Goal: Transaction & Acquisition: Purchase product/service

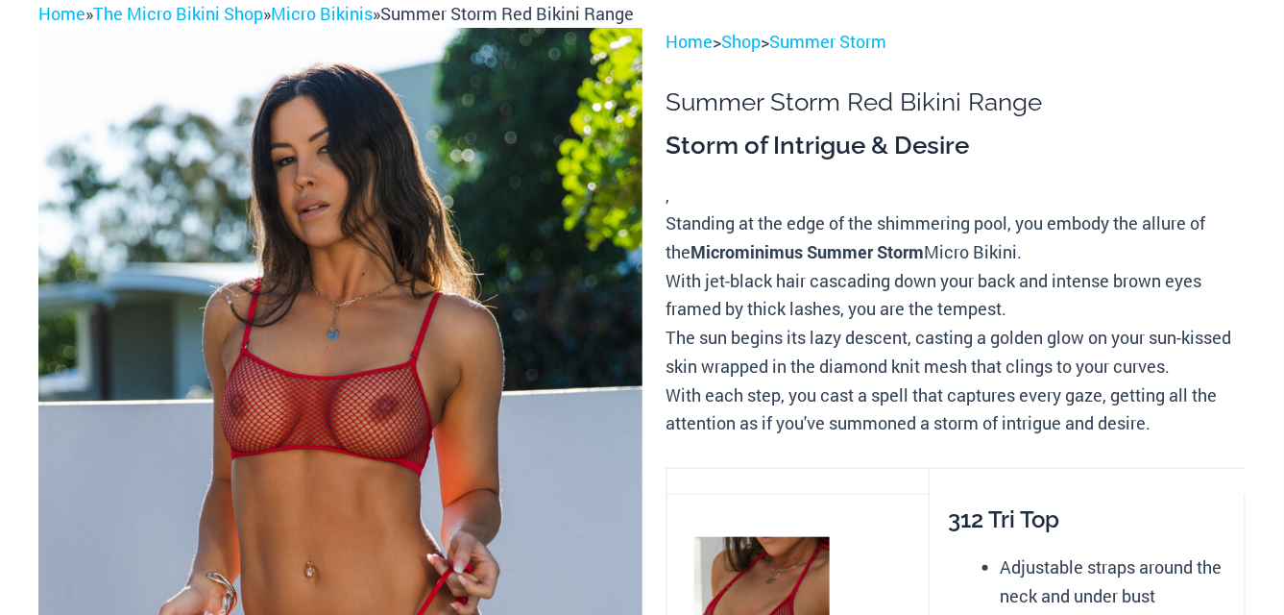
scroll to position [384, 0]
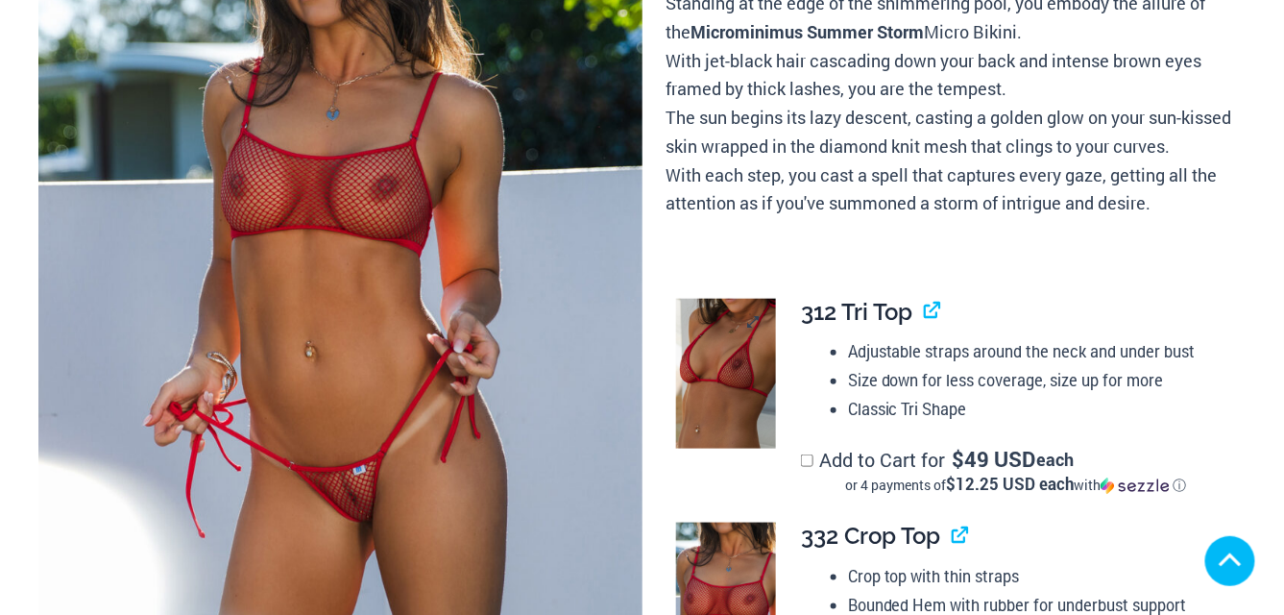
click at [740, 358] on img at bounding box center [726, 374] width 100 height 151
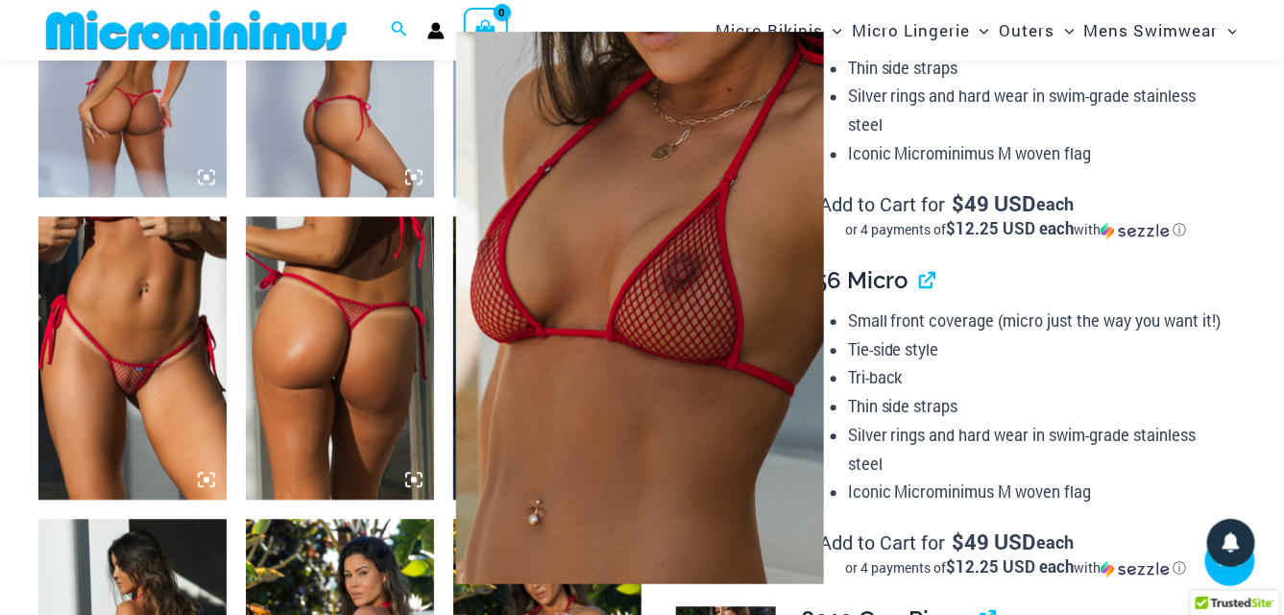
scroll to position [1230, 0]
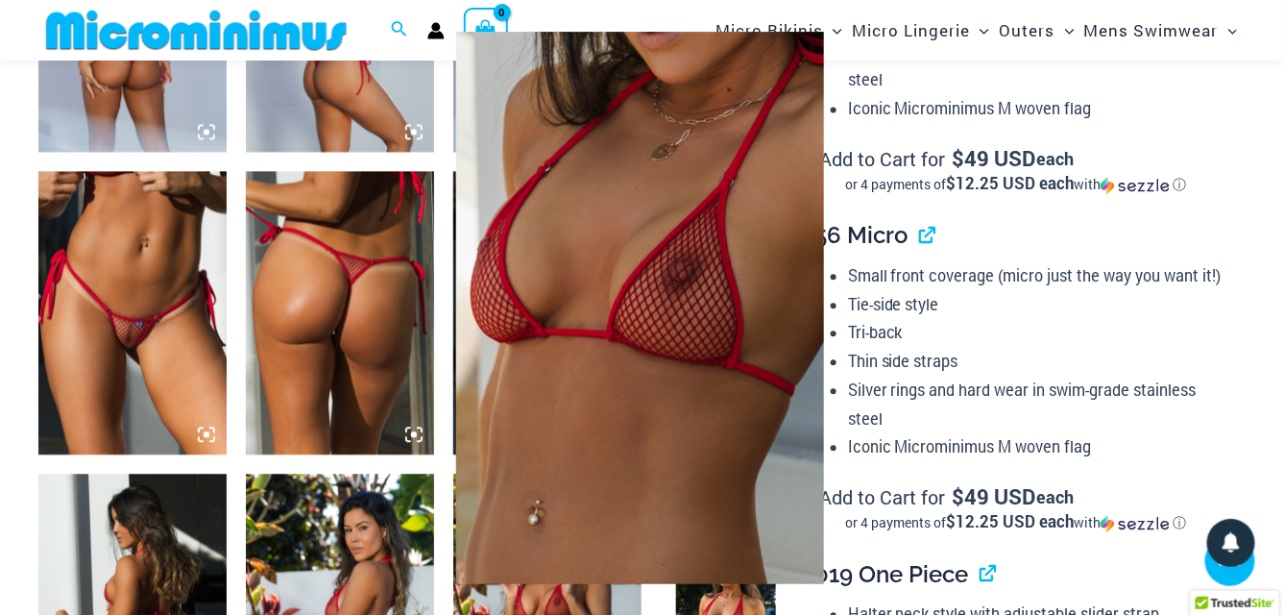
click at [1210, 125] on div at bounding box center [642, 307] width 1284 height 615
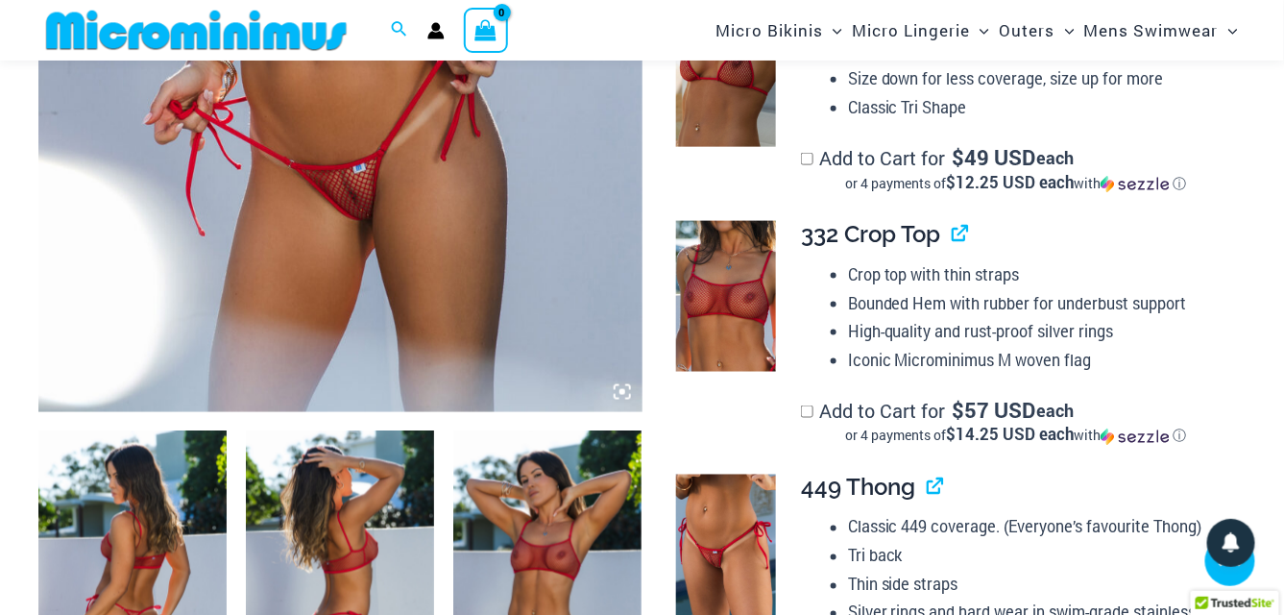
scroll to position [558, 0]
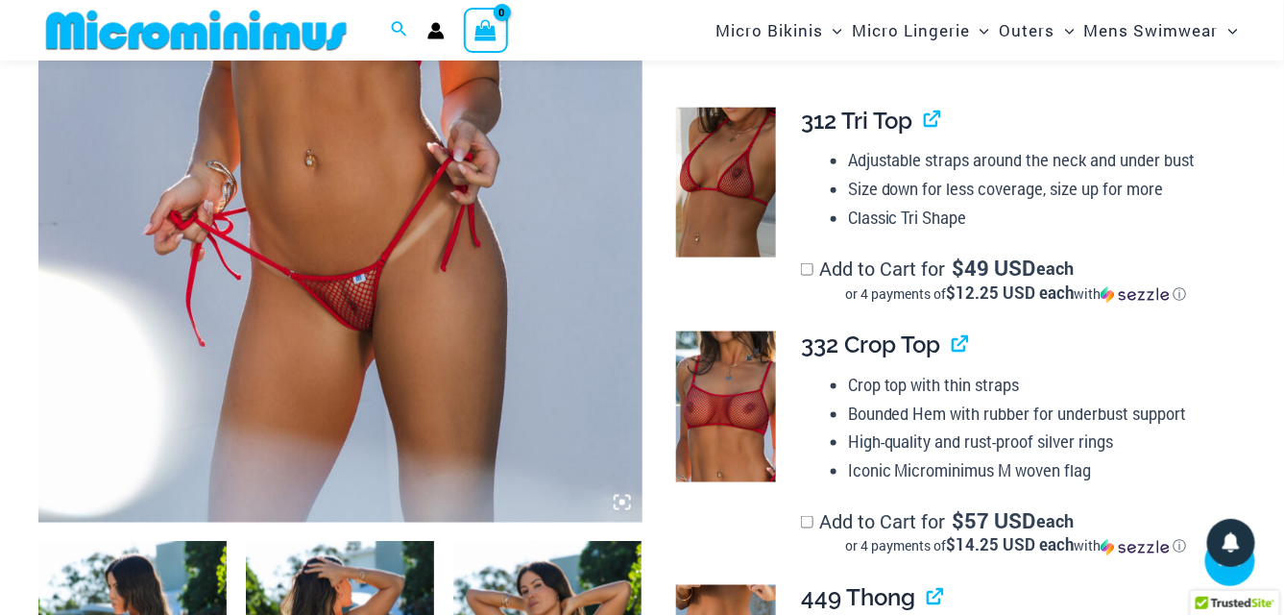
click at [725, 374] on img at bounding box center [726, 406] width 100 height 151
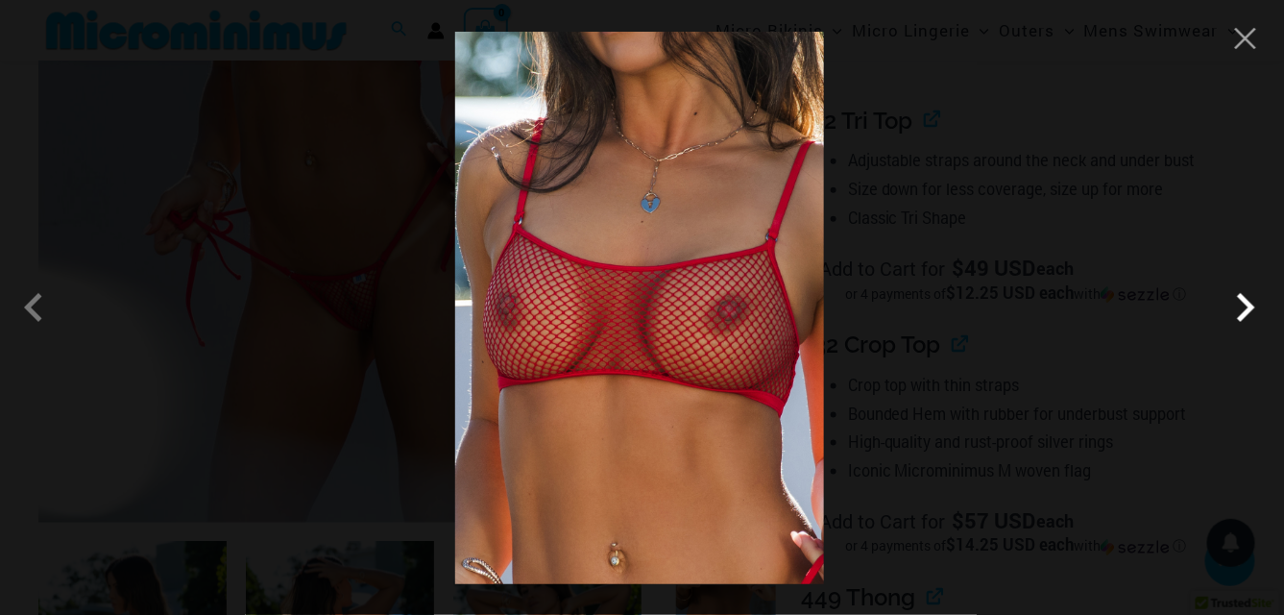
click at [1245, 302] on span at bounding box center [1246, 307] width 58 height 58
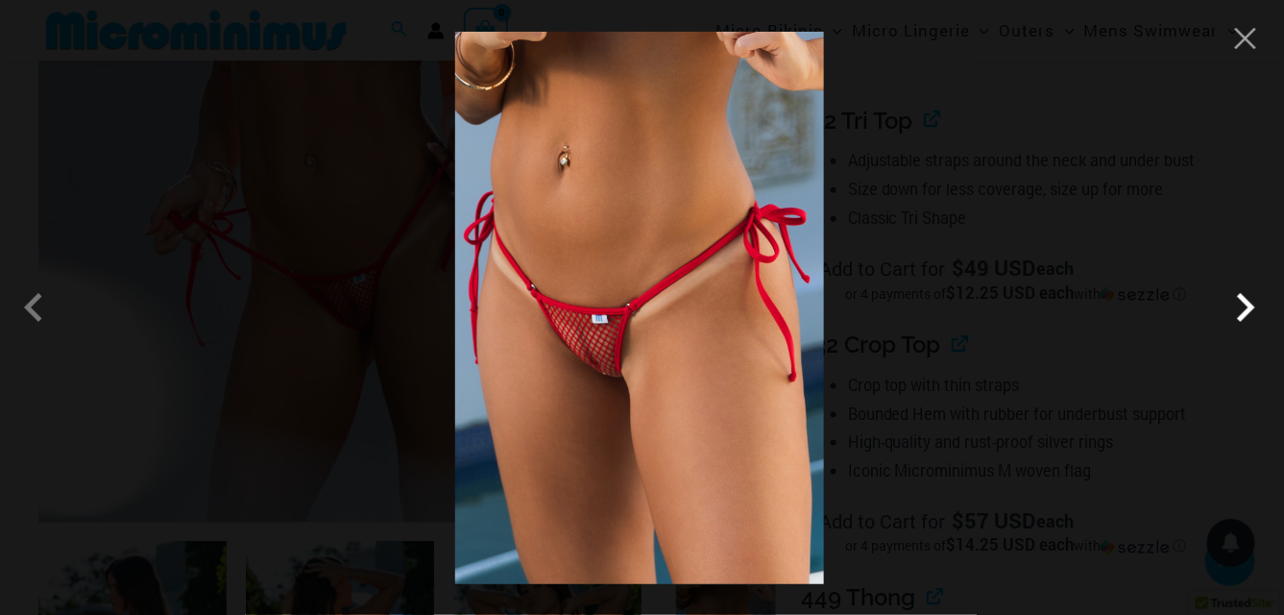
click at [1241, 313] on span at bounding box center [1246, 307] width 58 height 58
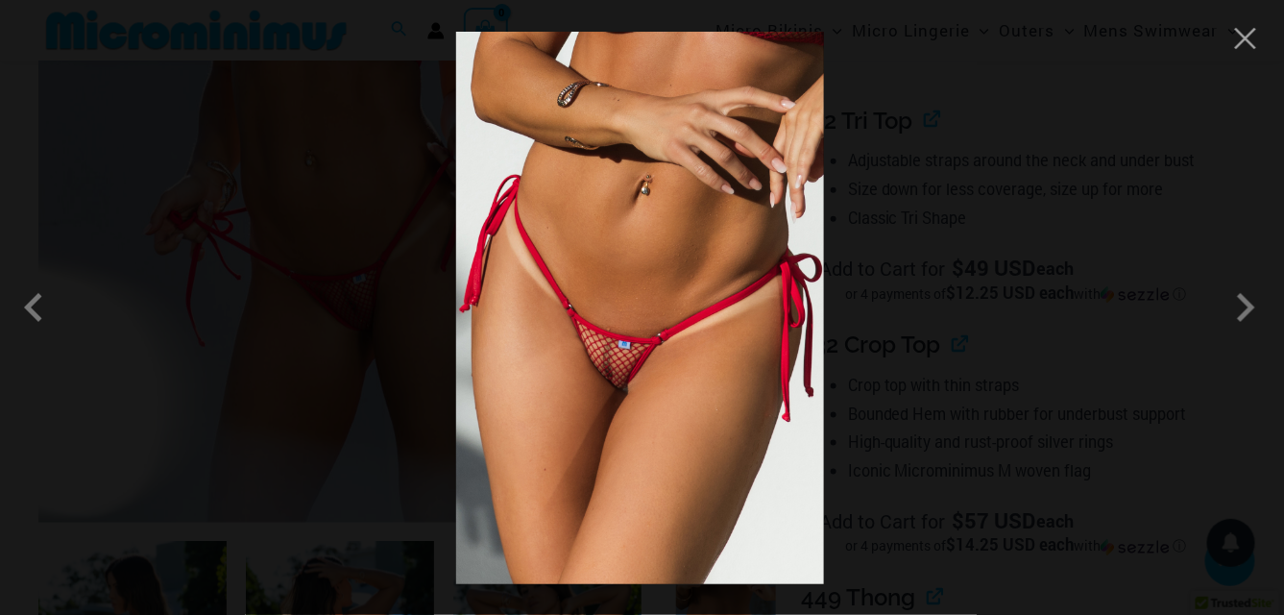
click at [615, 367] on img at bounding box center [640, 308] width 368 height 552
click at [1241, 298] on span at bounding box center [1246, 307] width 58 height 58
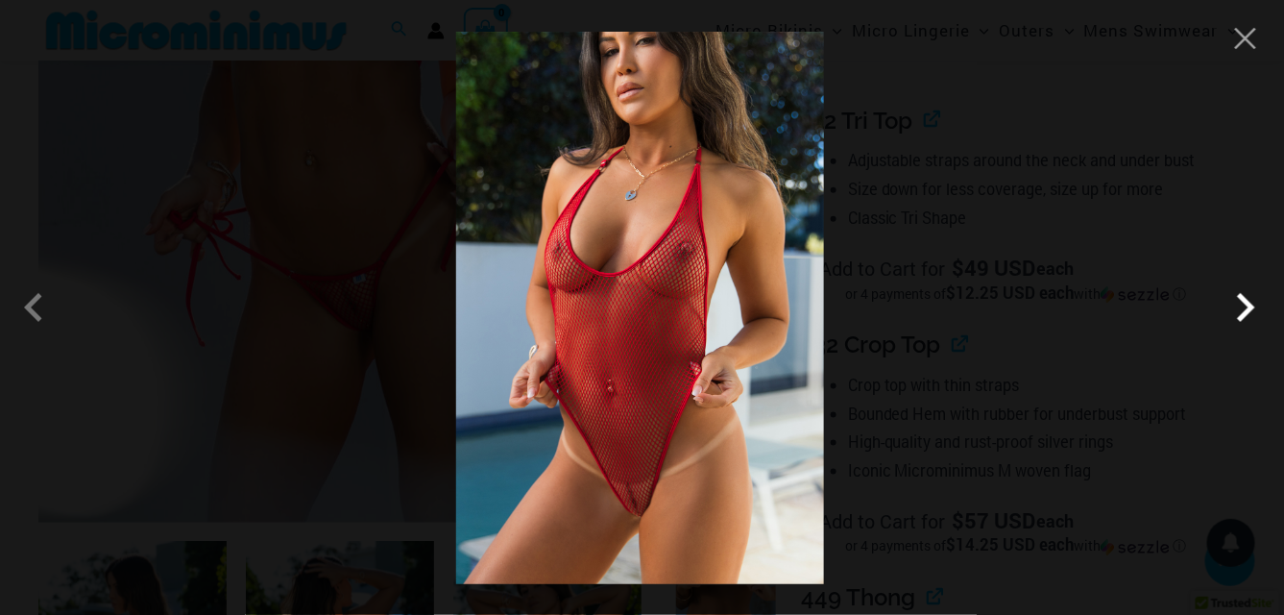
click at [1255, 305] on span at bounding box center [1246, 307] width 58 height 58
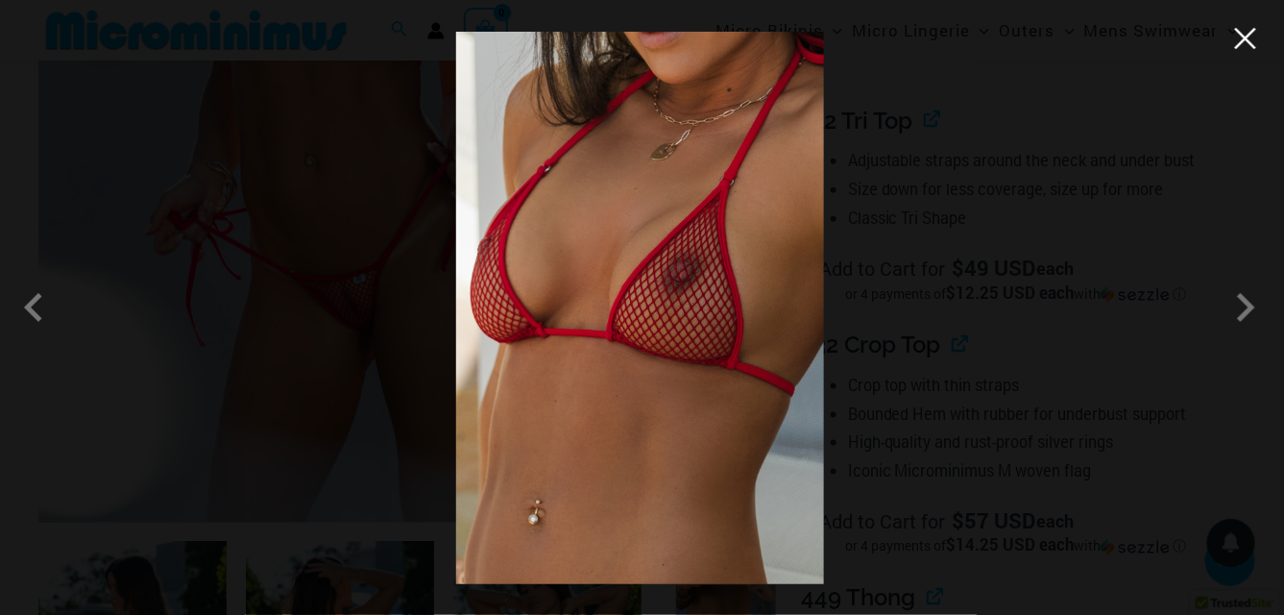
click at [1250, 36] on button "Close" at bounding box center [1245, 38] width 29 height 29
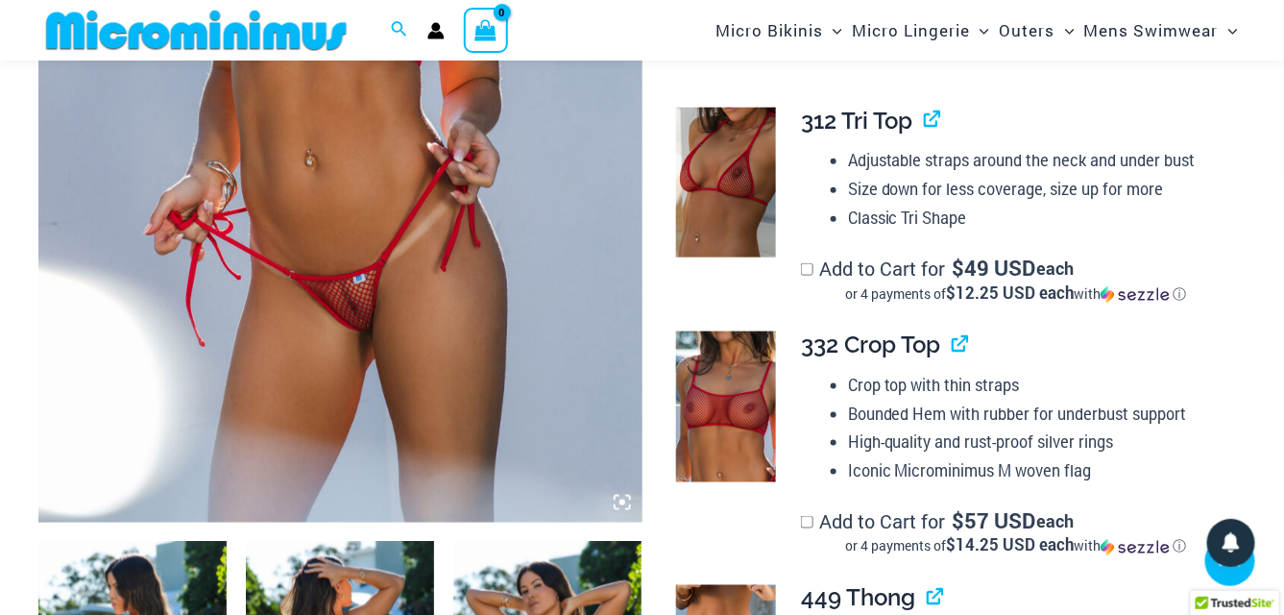
click at [620, 504] on icon at bounding box center [622, 502] width 6 height 6
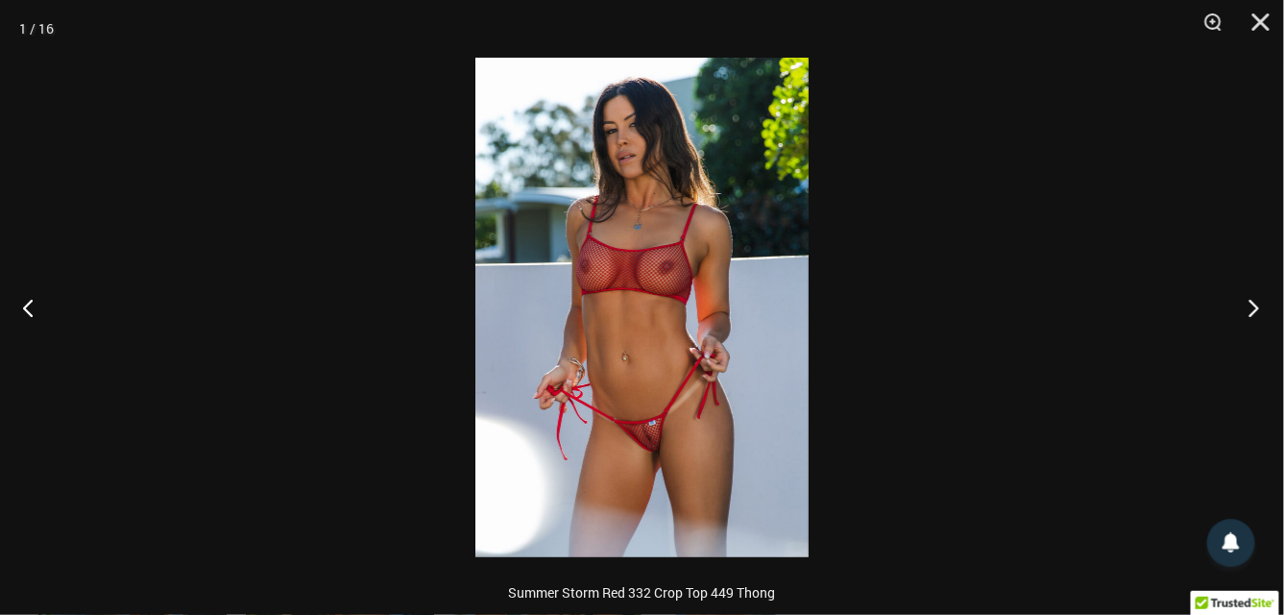
click at [1261, 308] on button "Next" at bounding box center [1248, 307] width 72 height 96
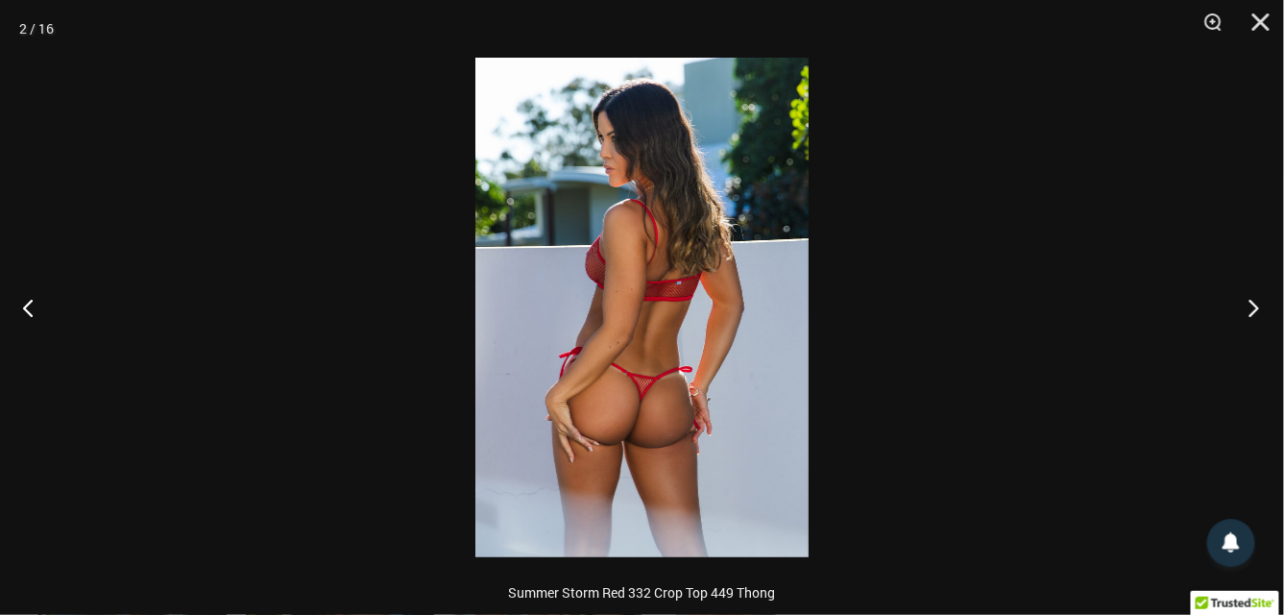
click at [1261, 308] on button "Next" at bounding box center [1248, 307] width 72 height 96
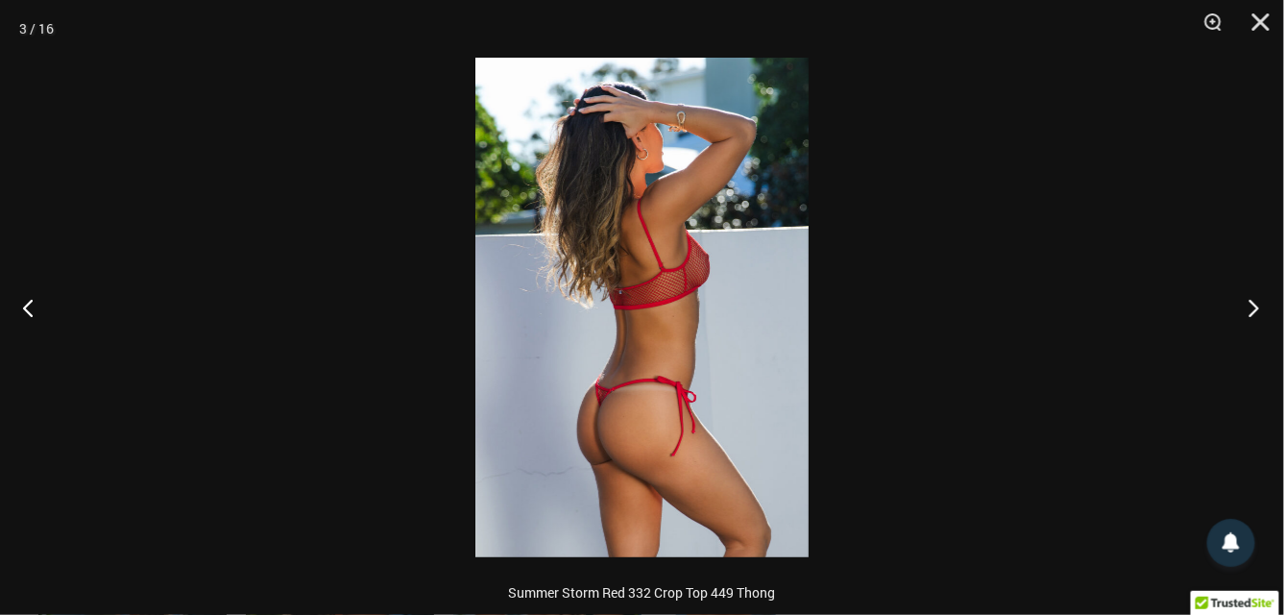
click at [1261, 308] on button "Next" at bounding box center [1248, 307] width 72 height 96
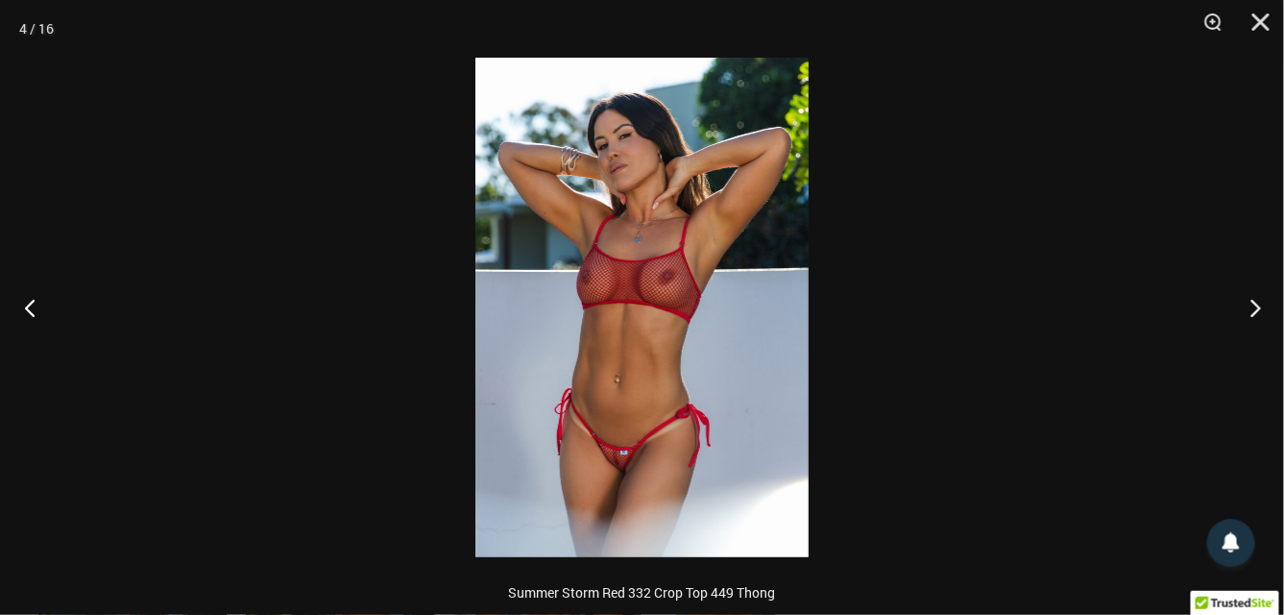
click at [25, 301] on button "Previous" at bounding box center [36, 307] width 72 height 96
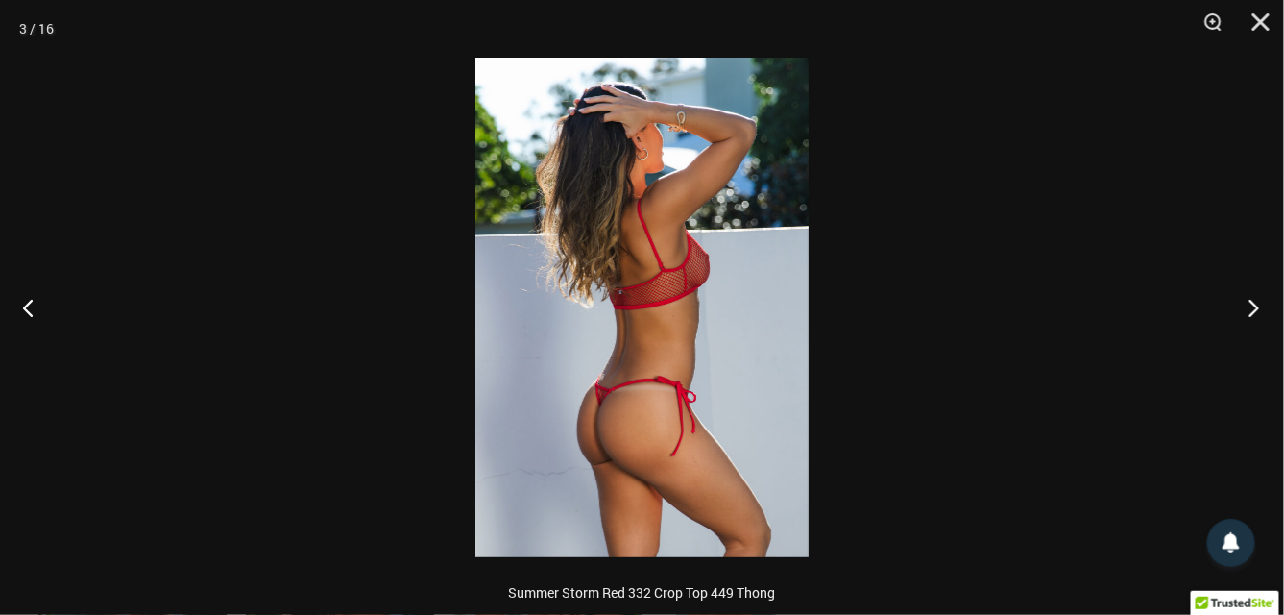
click at [1249, 305] on button "Next" at bounding box center [1248, 307] width 72 height 96
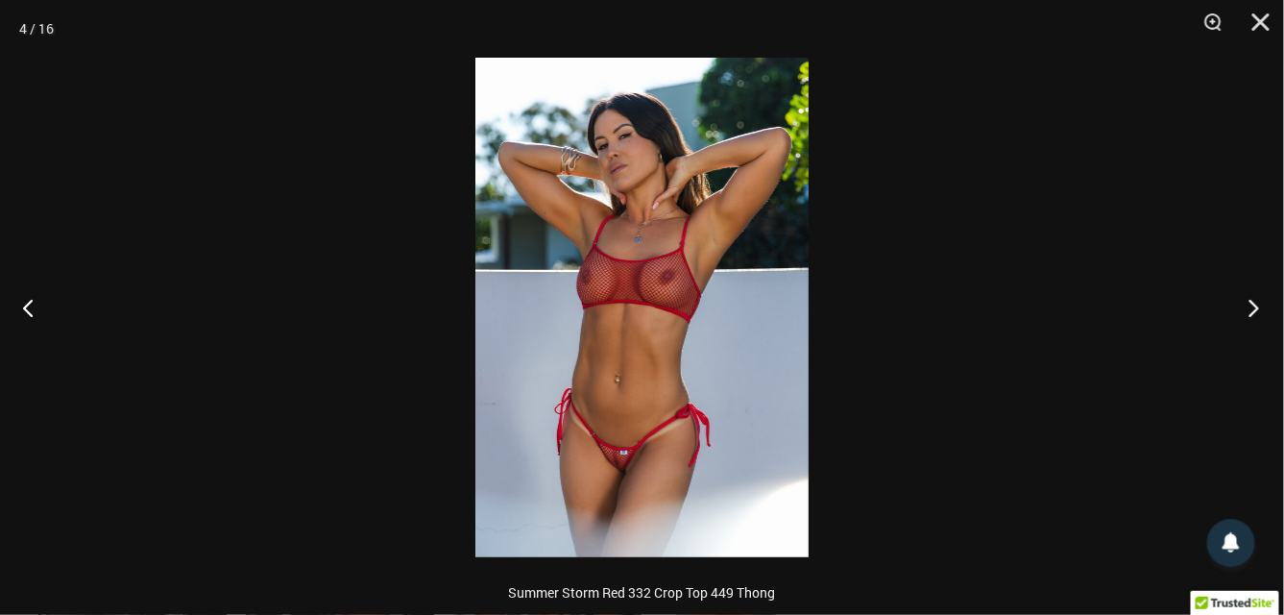
click at [1248, 303] on button "Next" at bounding box center [1248, 307] width 72 height 96
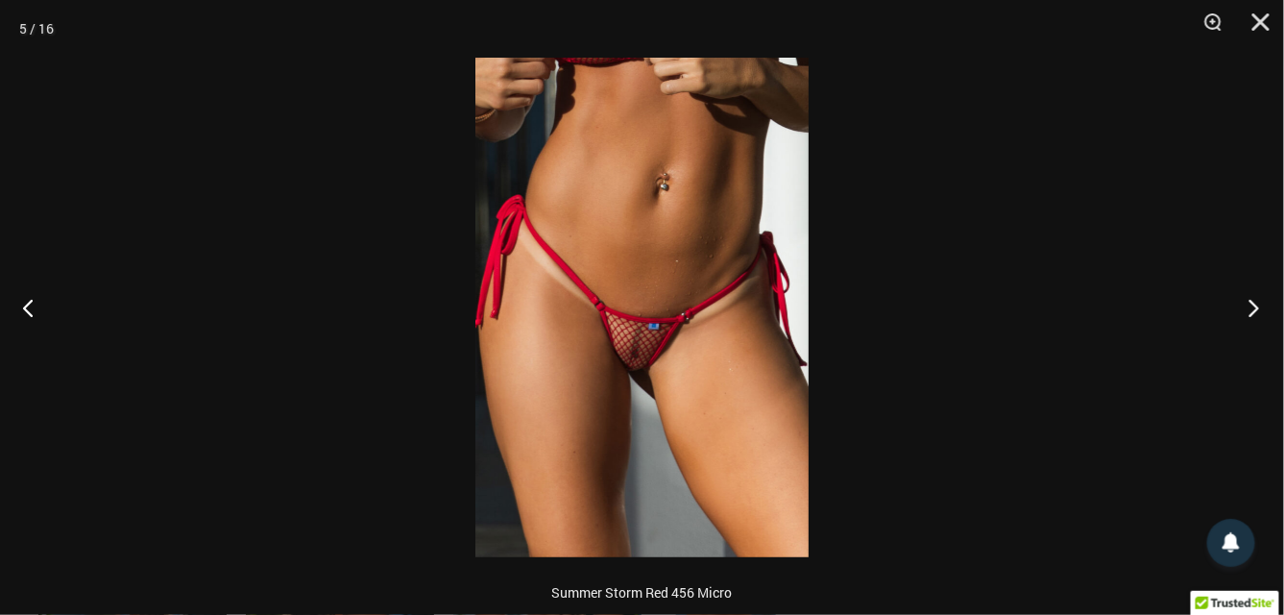
click at [1256, 305] on button "Next" at bounding box center [1248, 307] width 72 height 96
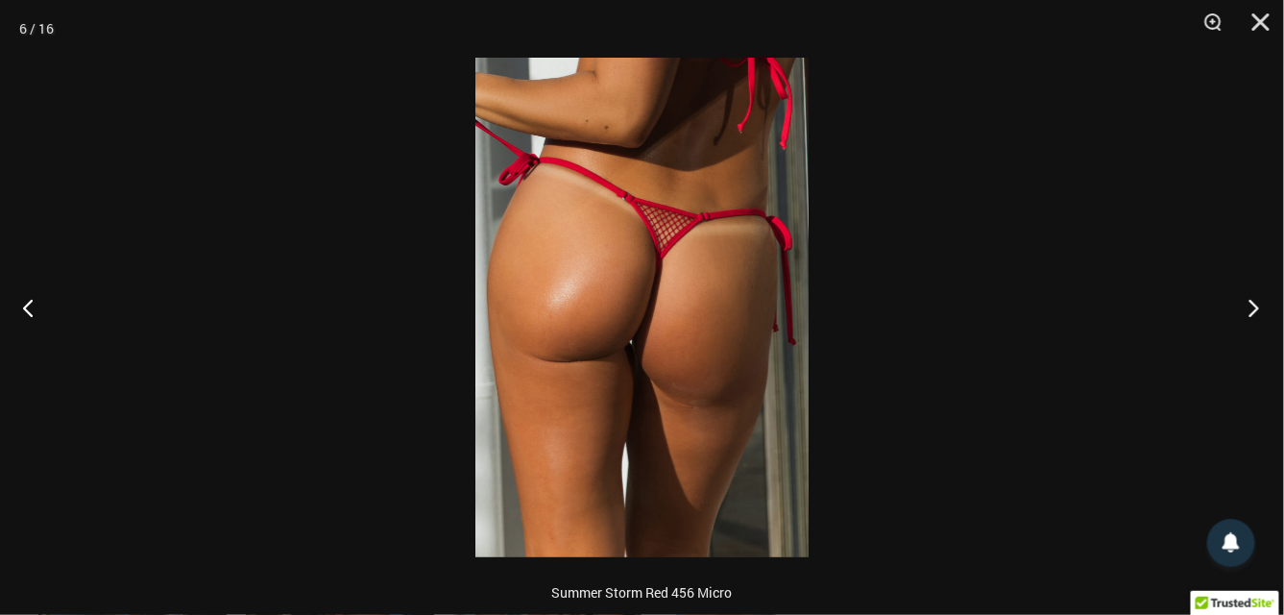
click at [1262, 304] on button "Next" at bounding box center [1248, 307] width 72 height 96
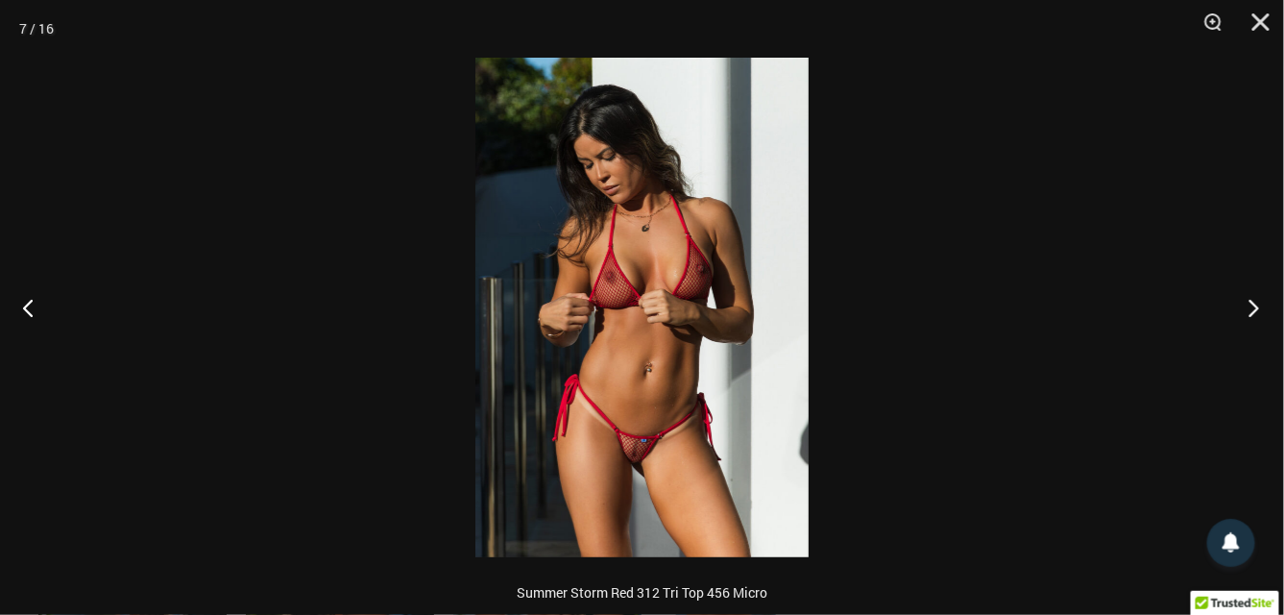
click at [1268, 307] on button "Next" at bounding box center [1248, 307] width 72 height 96
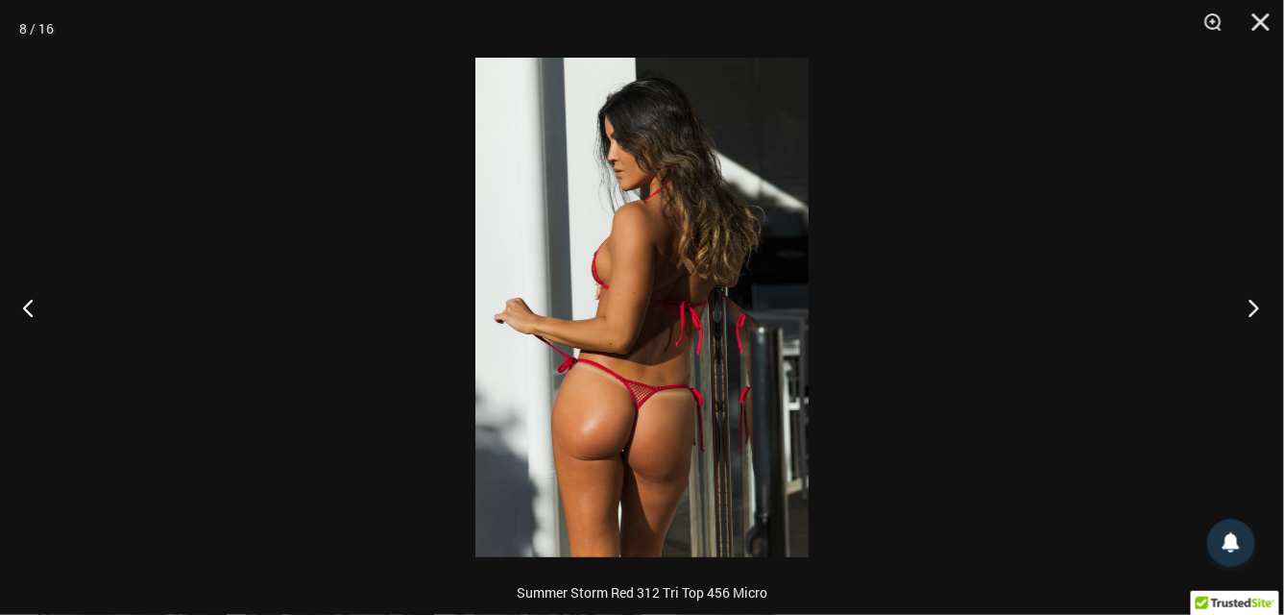
click at [1265, 307] on button "Next" at bounding box center [1248, 307] width 72 height 96
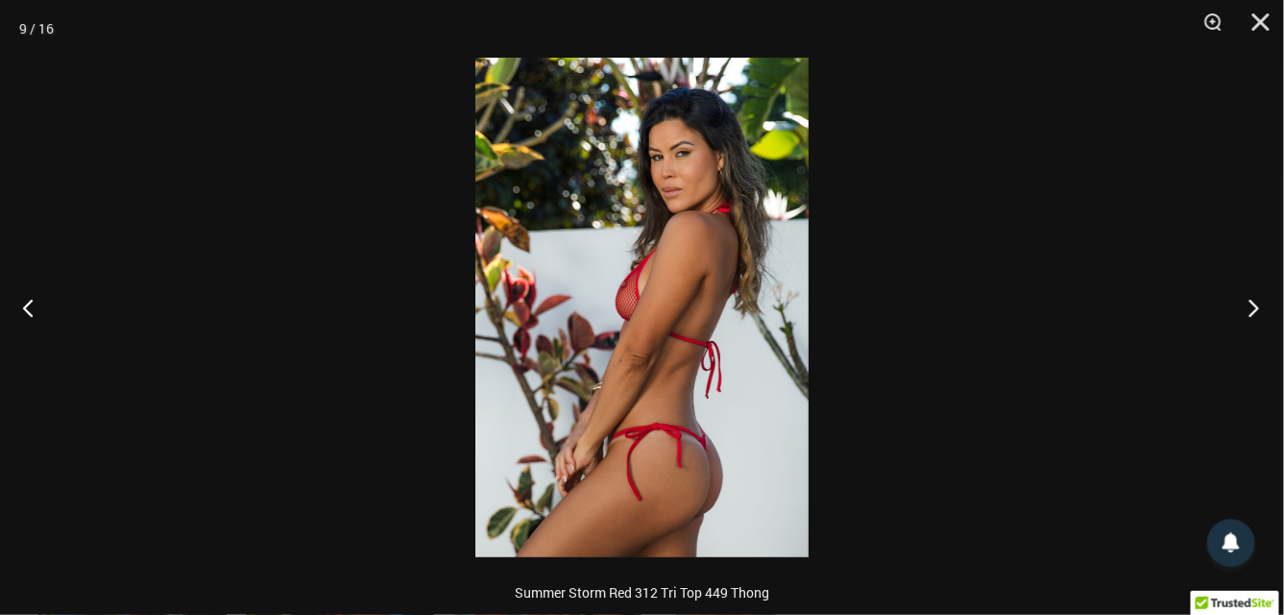
click at [1265, 307] on button "Next" at bounding box center [1248, 307] width 72 height 96
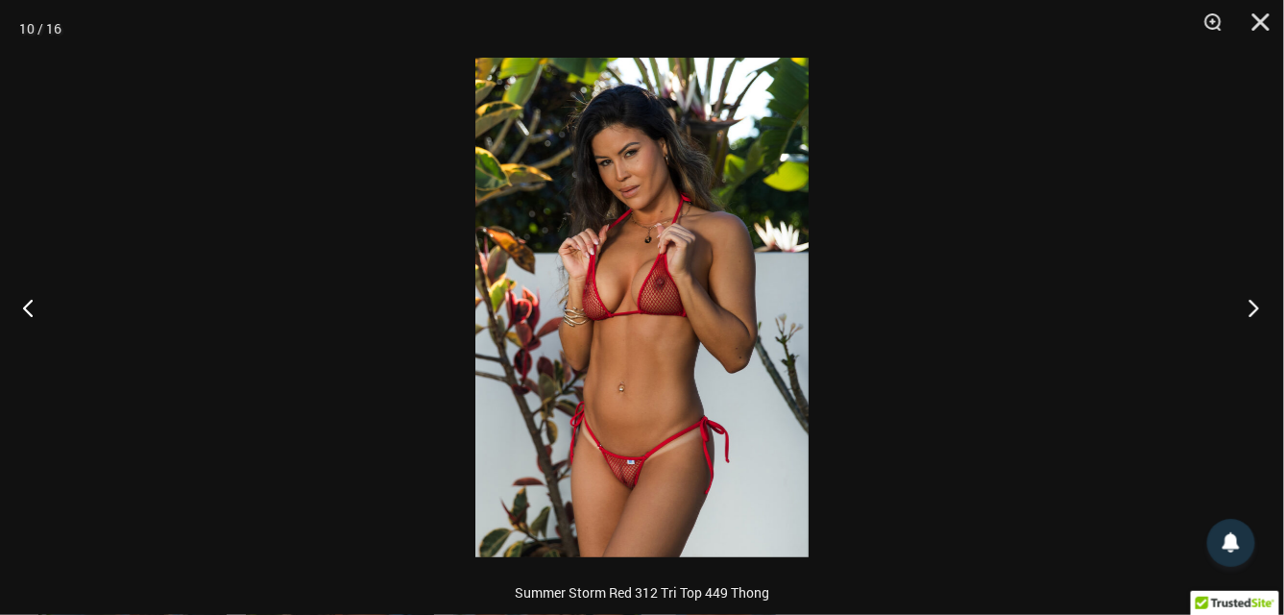
click at [1265, 307] on button "Next" at bounding box center [1248, 307] width 72 height 96
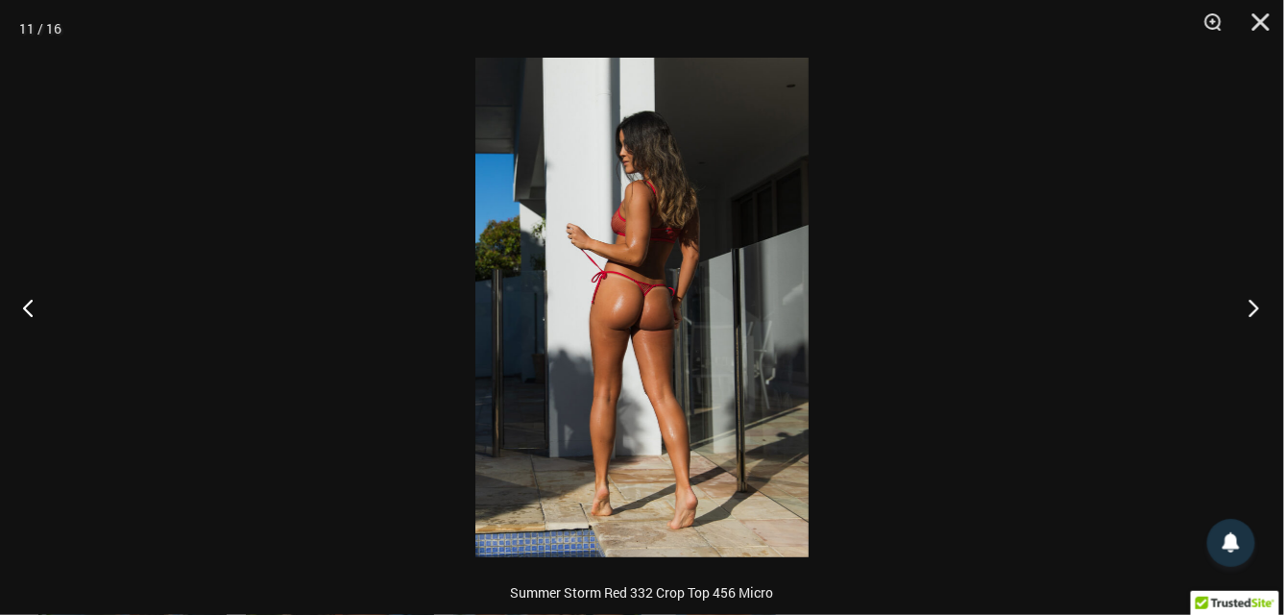
click at [1264, 307] on button "Next" at bounding box center [1248, 307] width 72 height 96
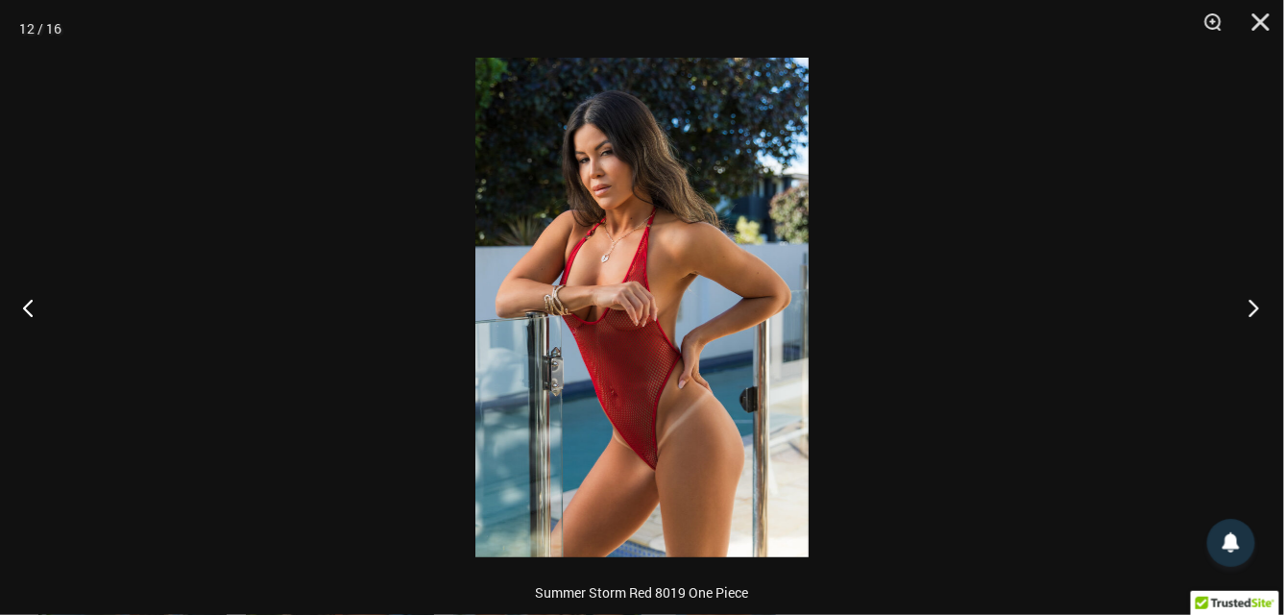
click at [1264, 307] on button "Next" at bounding box center [1248, 307] width 72 height 96
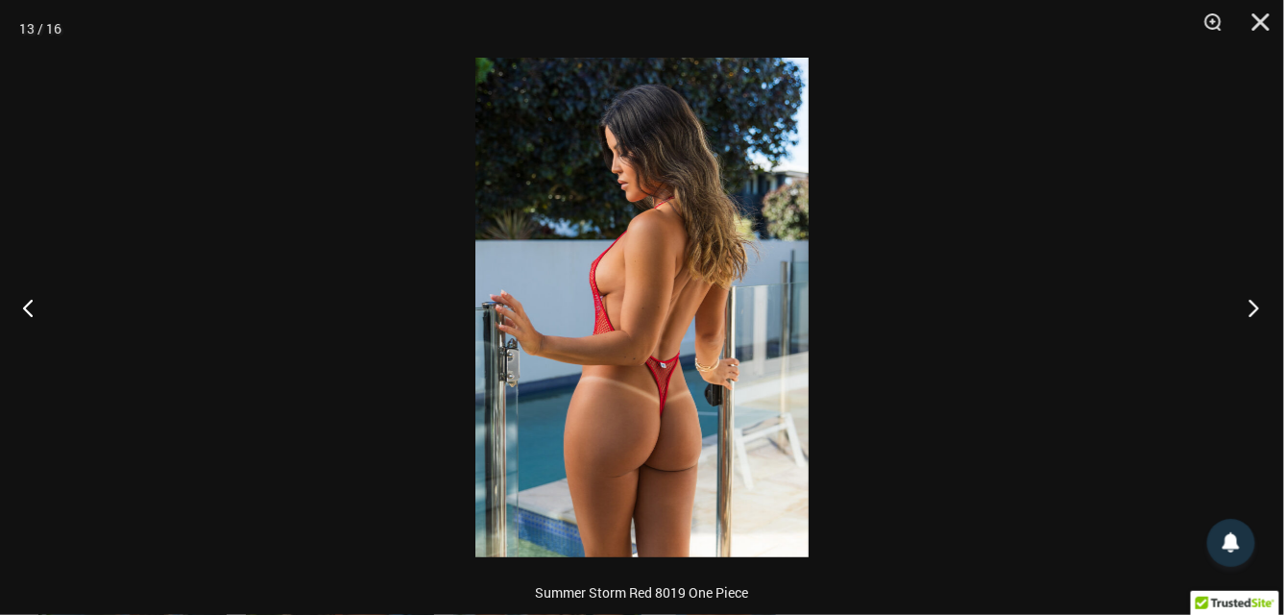
click at [1264, 307] on button "Next" at bounding box center [1248, 307] width 72 height 96
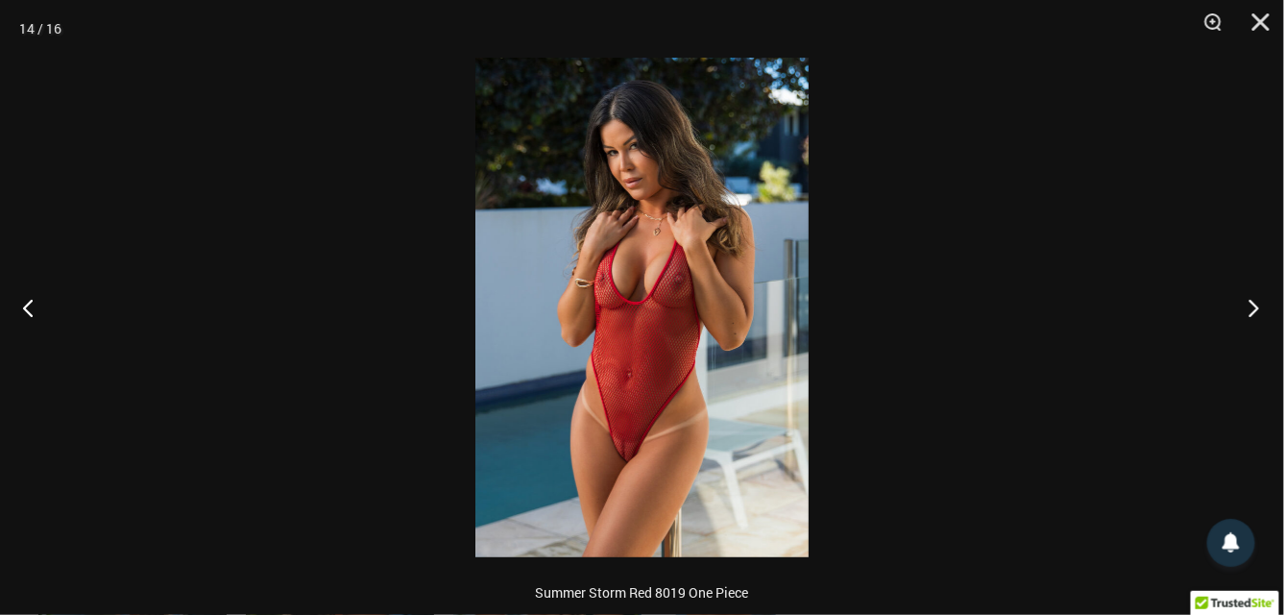
click at [1264, 307] on button "Next" at bounding box center [1248, 307] width 72 height 96
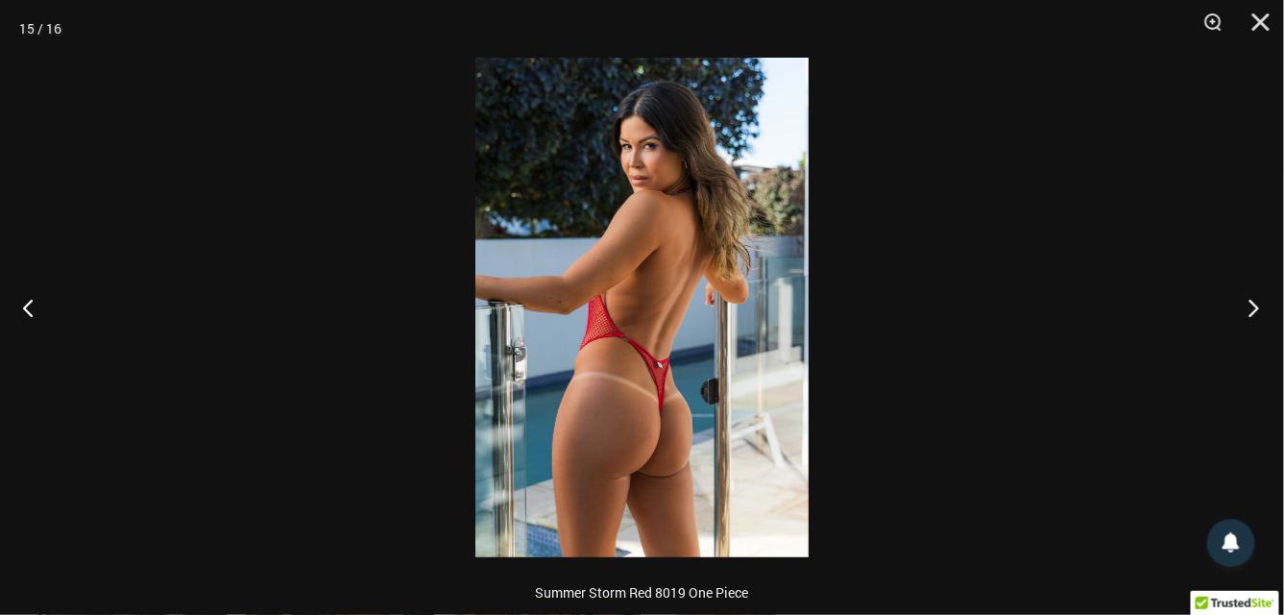
click at [1264, 307] on button "Next" at bounding box center [1248, 307] width 72 height 96
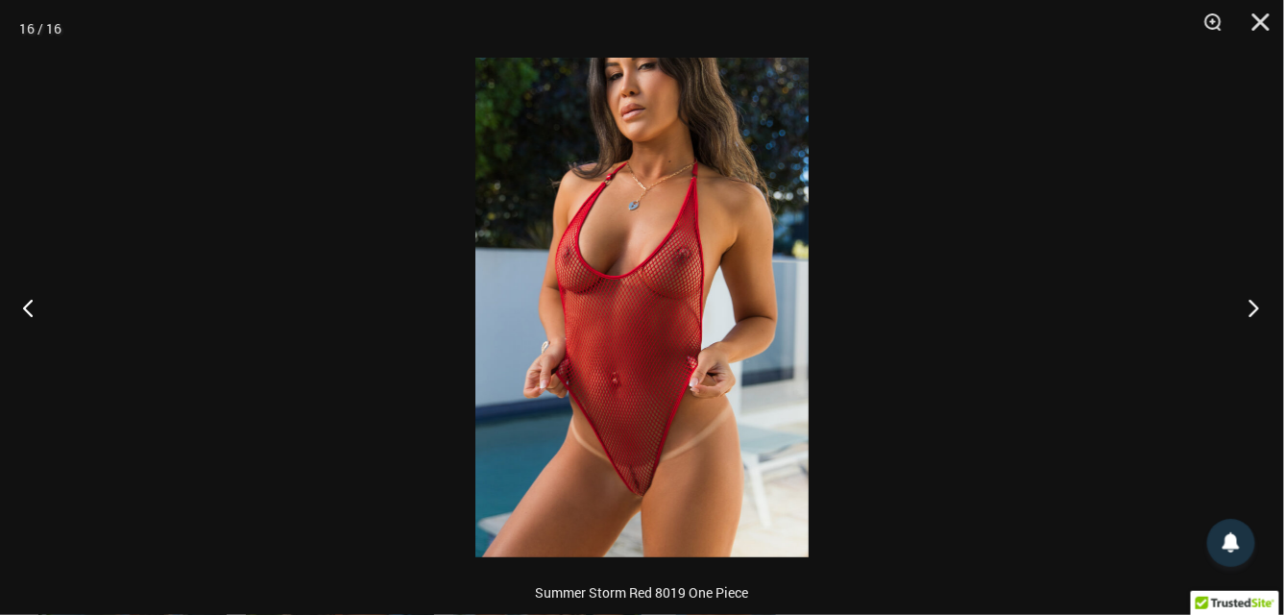
click at [1264, 307] on button "Next" at bounding box center [1248, 307] width 72 height 96
